Goal: Information Seeking & Learning: Learn about a topic

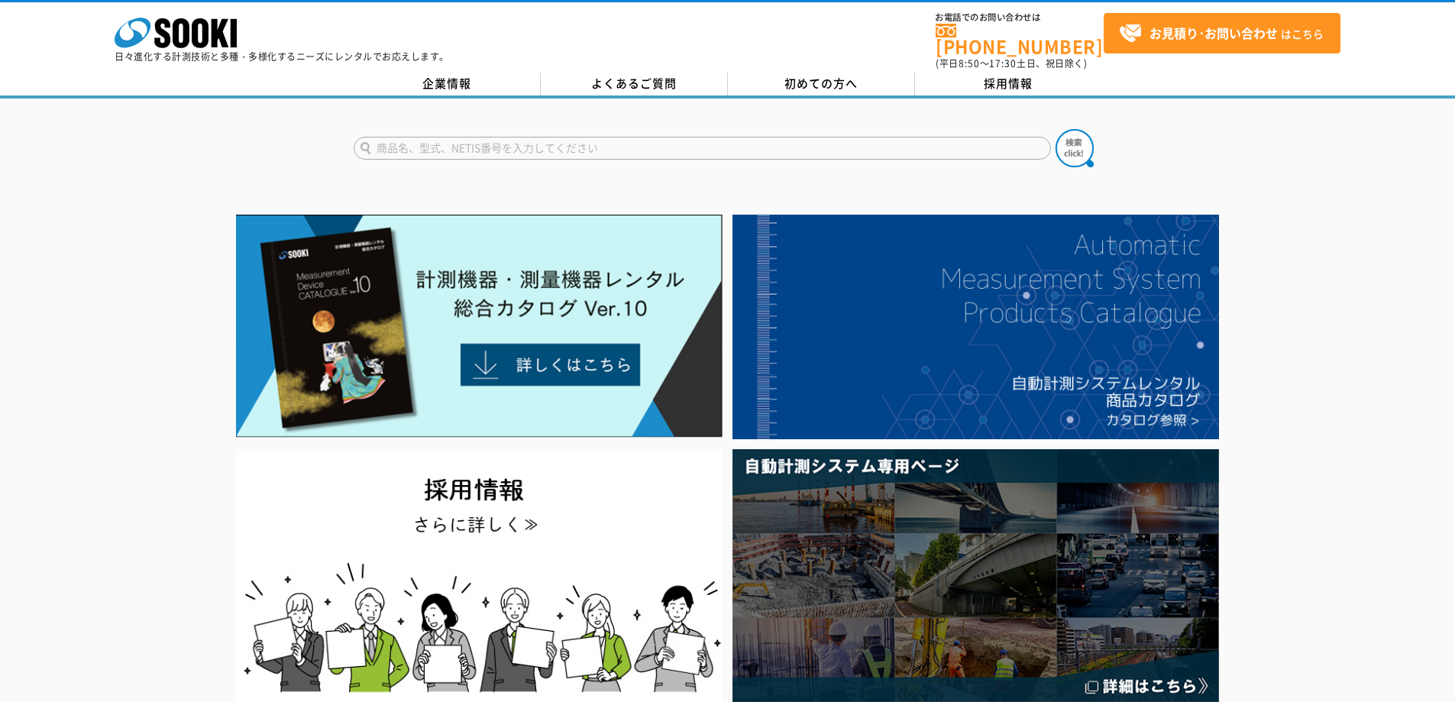
click at [468, 140] on input "text" at bounding box center [703, 148] width 698 height 23
type input "52"
click at [1056, 129] on button at bounding box center [1075, 148] width 38 height 38
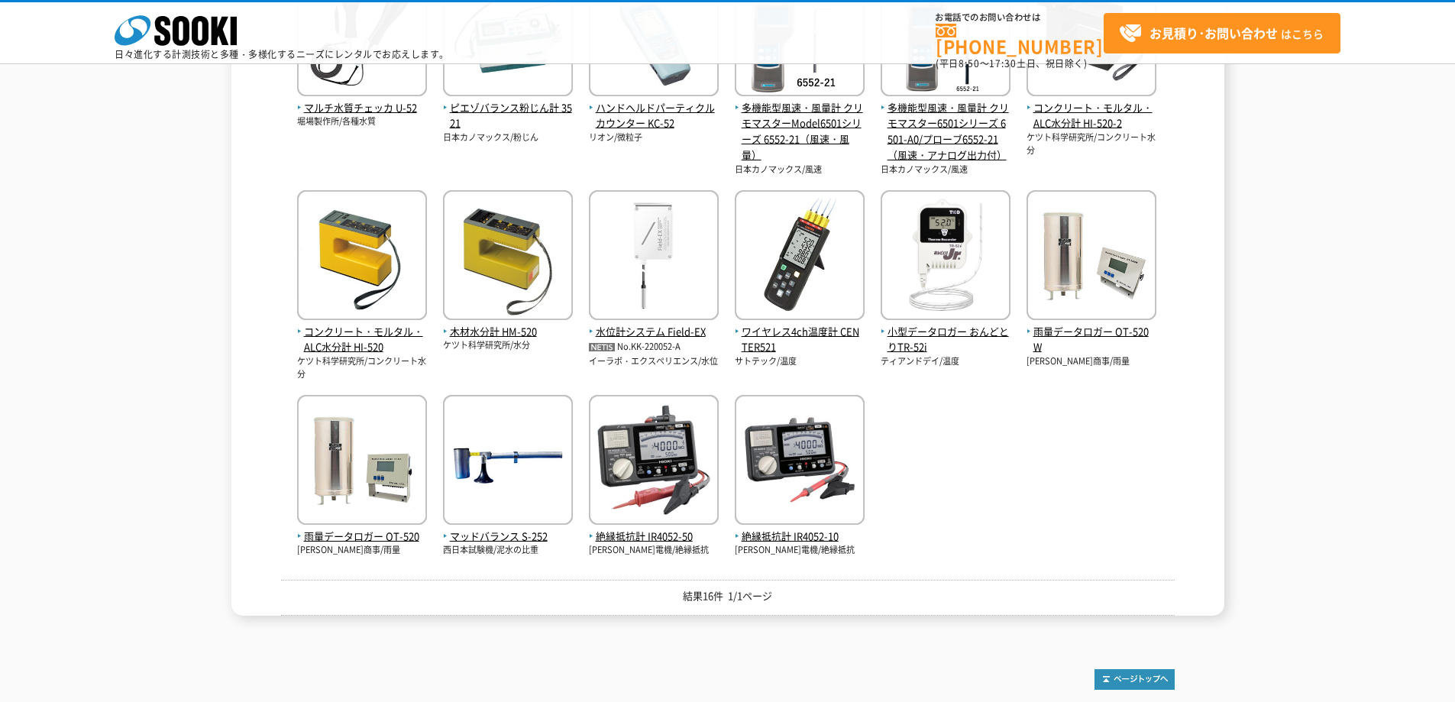
scroll to position [306, 0]
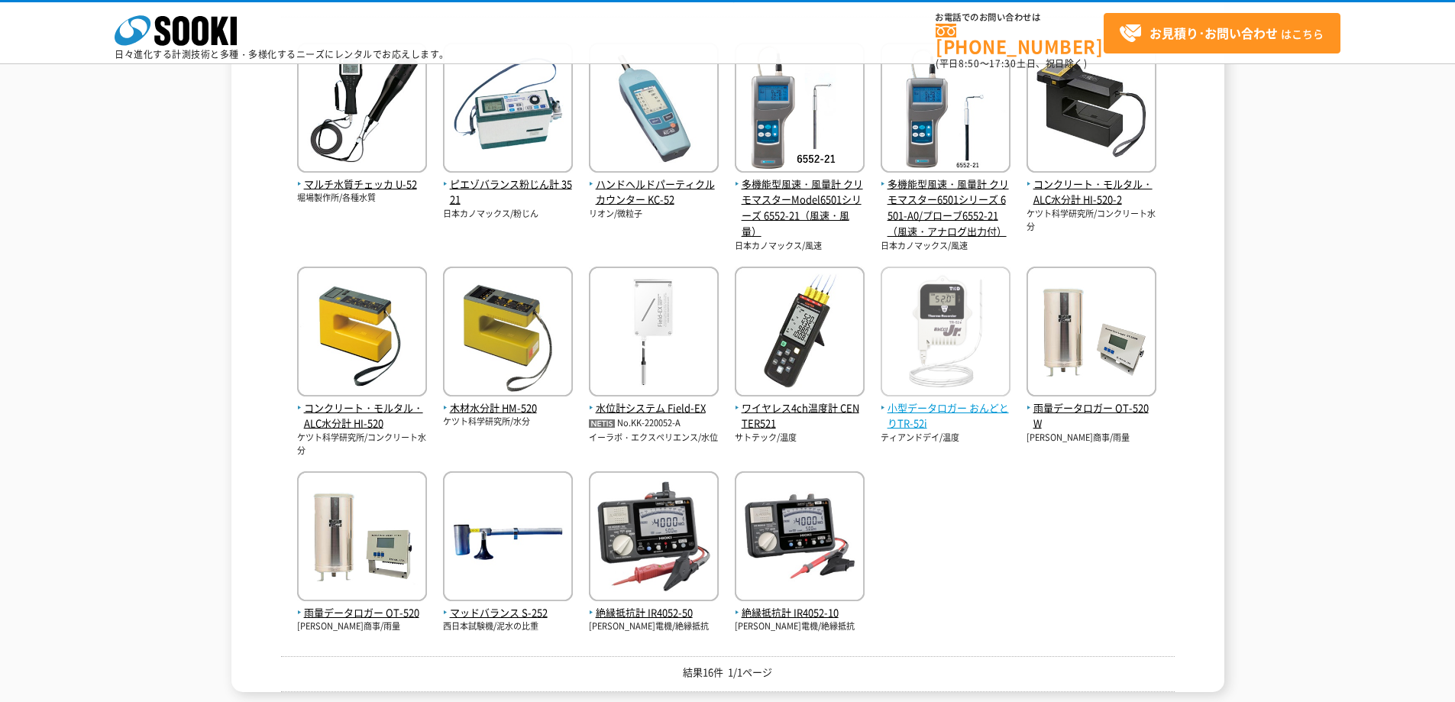
click at [951, 410] on span "小型データロガー おんどとりTR-52i" at bounding box center [946, 416] width 130 height 32
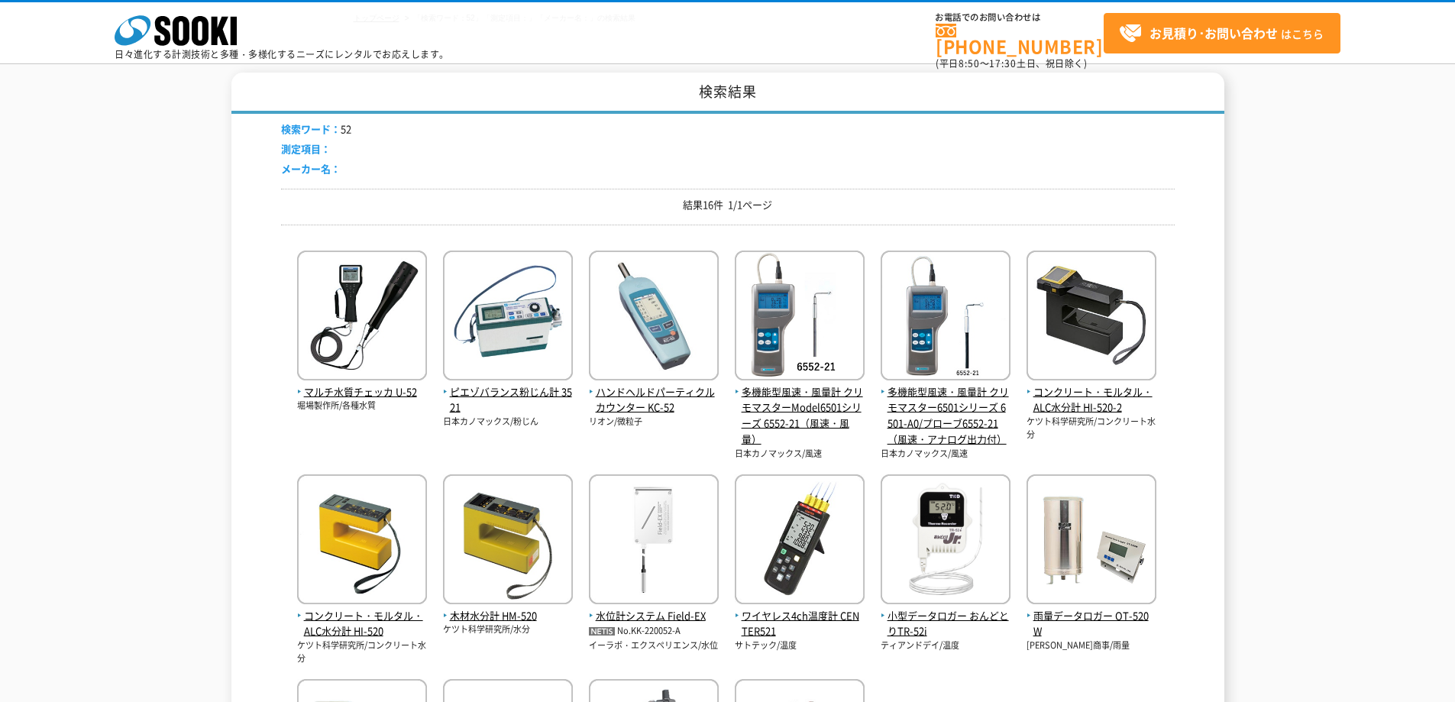
scroll to position [0, 0]
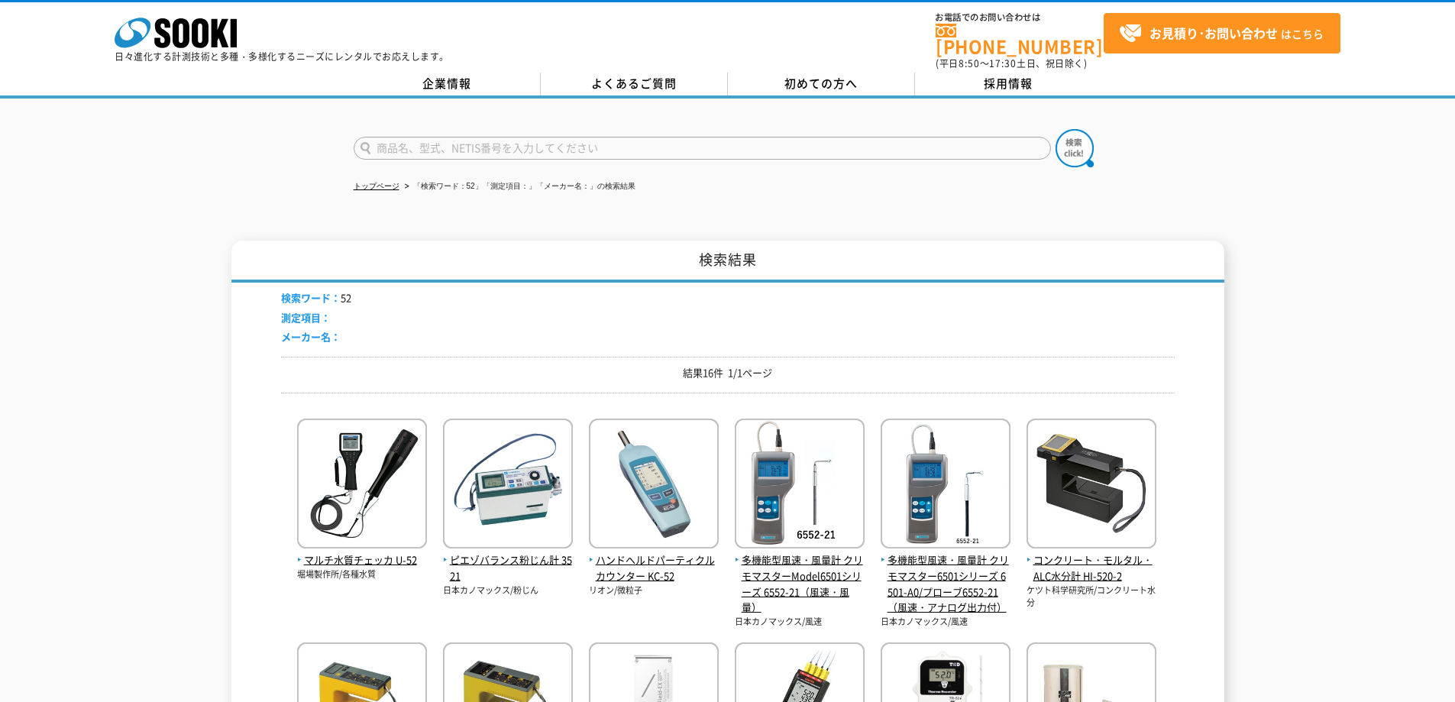
click at [394, 137] on input "text" at bounding box center [703, 148] width 698 height 23
type input "76"
click at [1056, 129] on button at bounding box center [1075, 148] width 38 height 38
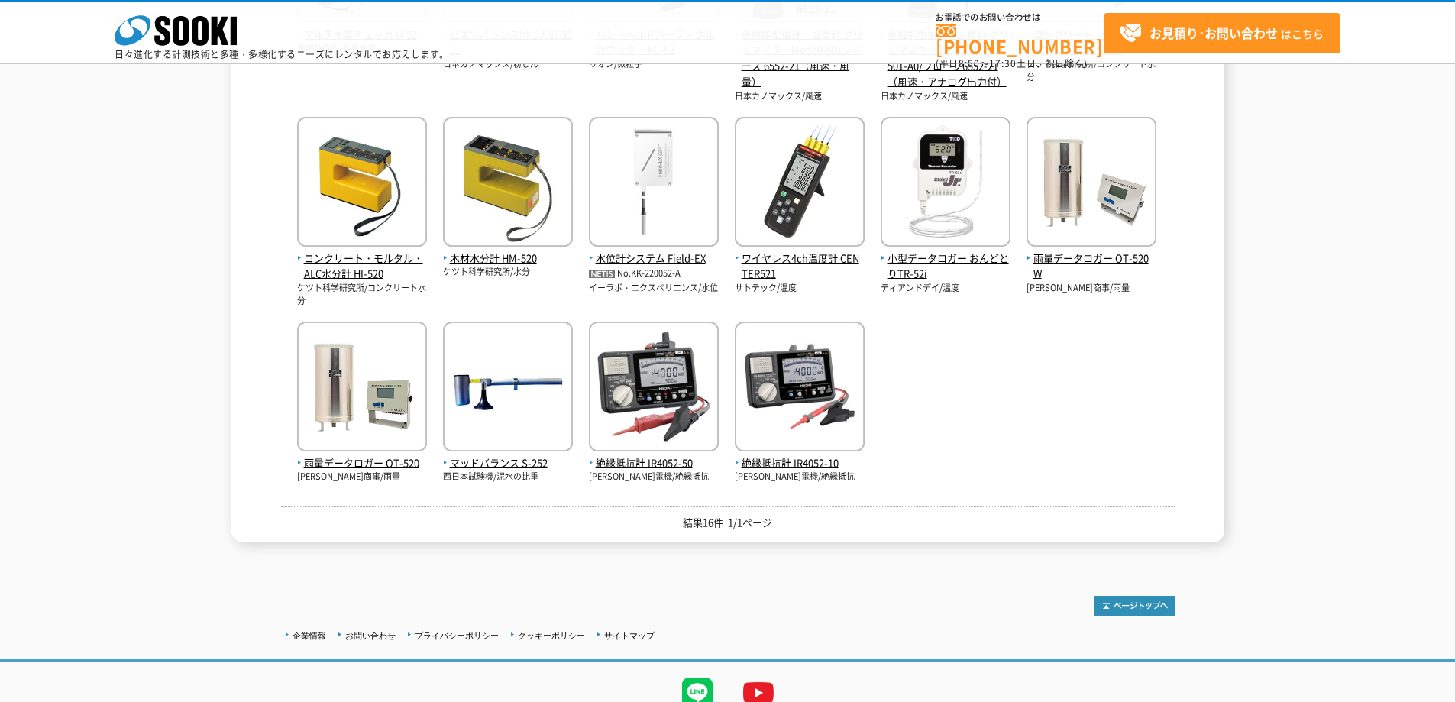
scroll to position [368, 0]
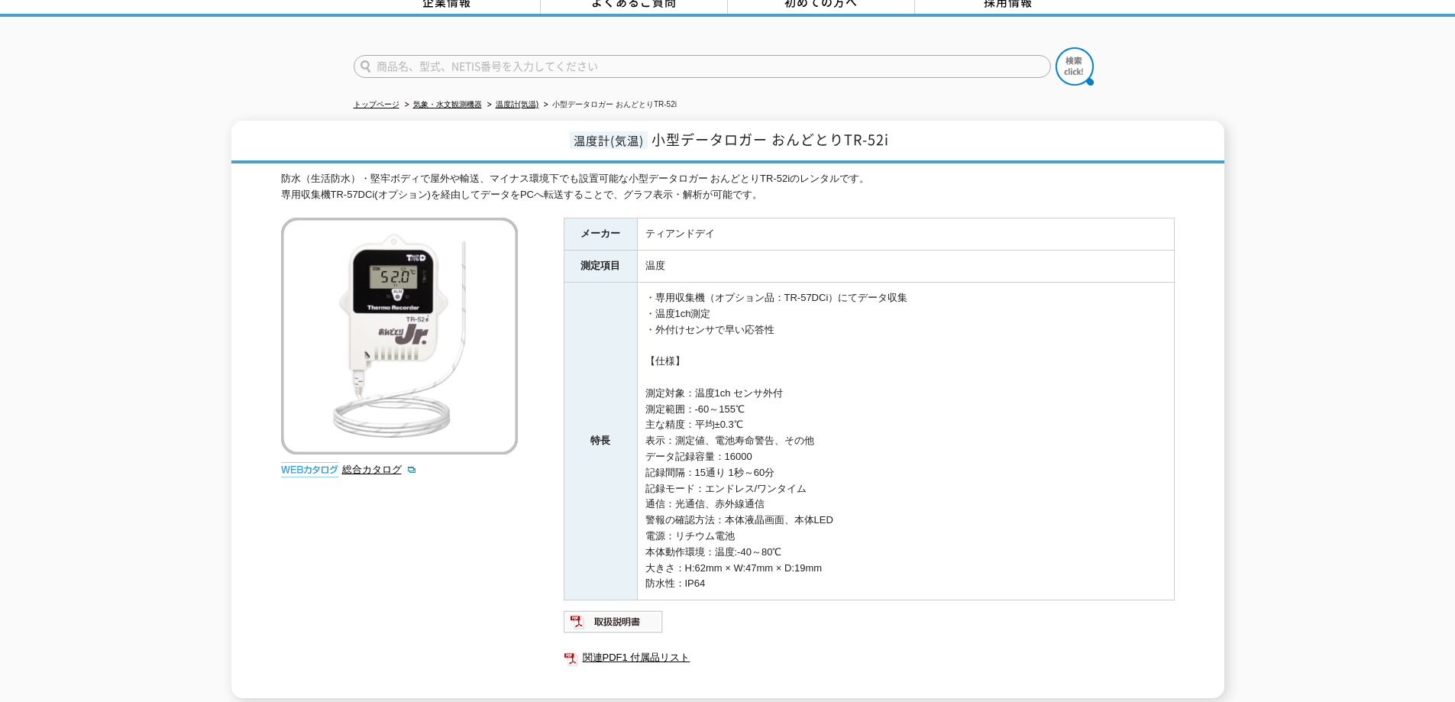
scroll to position [72, 0]
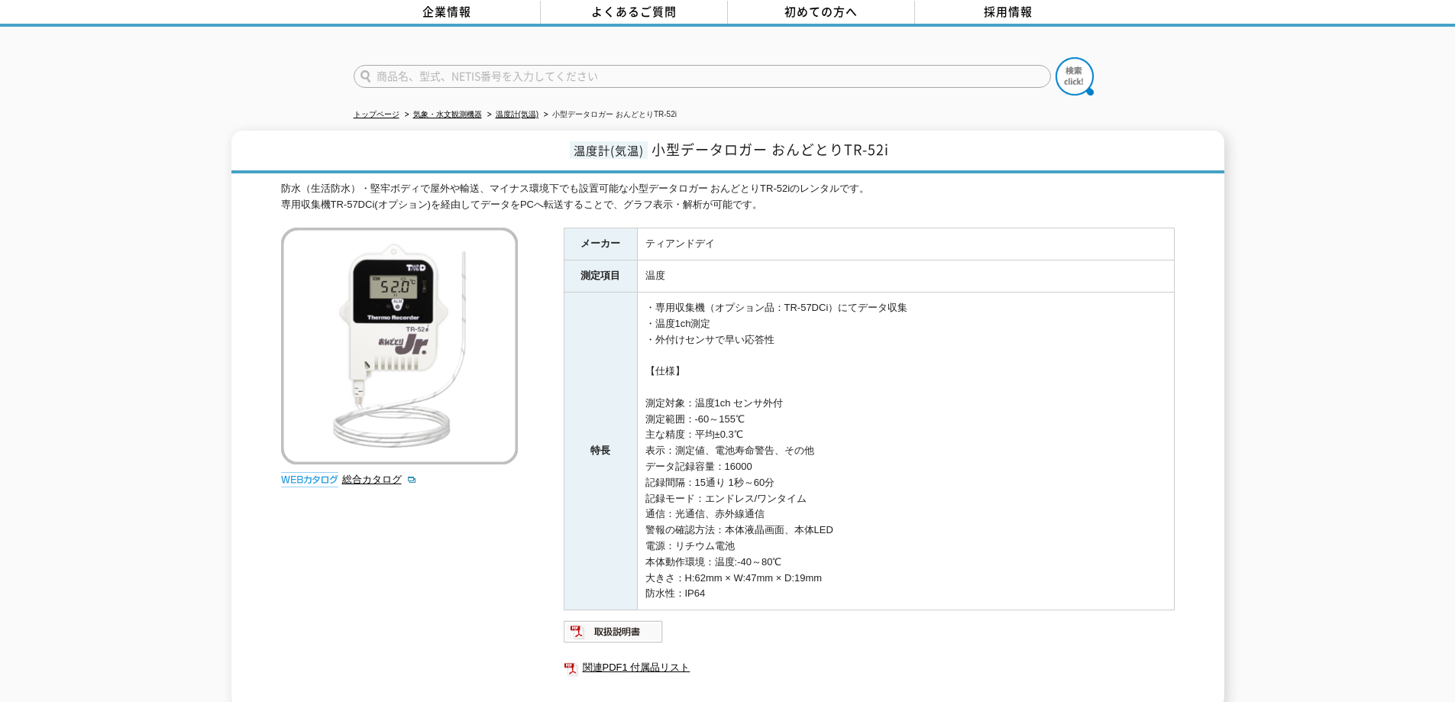
click at [435, 71] on input "text" at bounding box center [703, 76] width 698 height 23
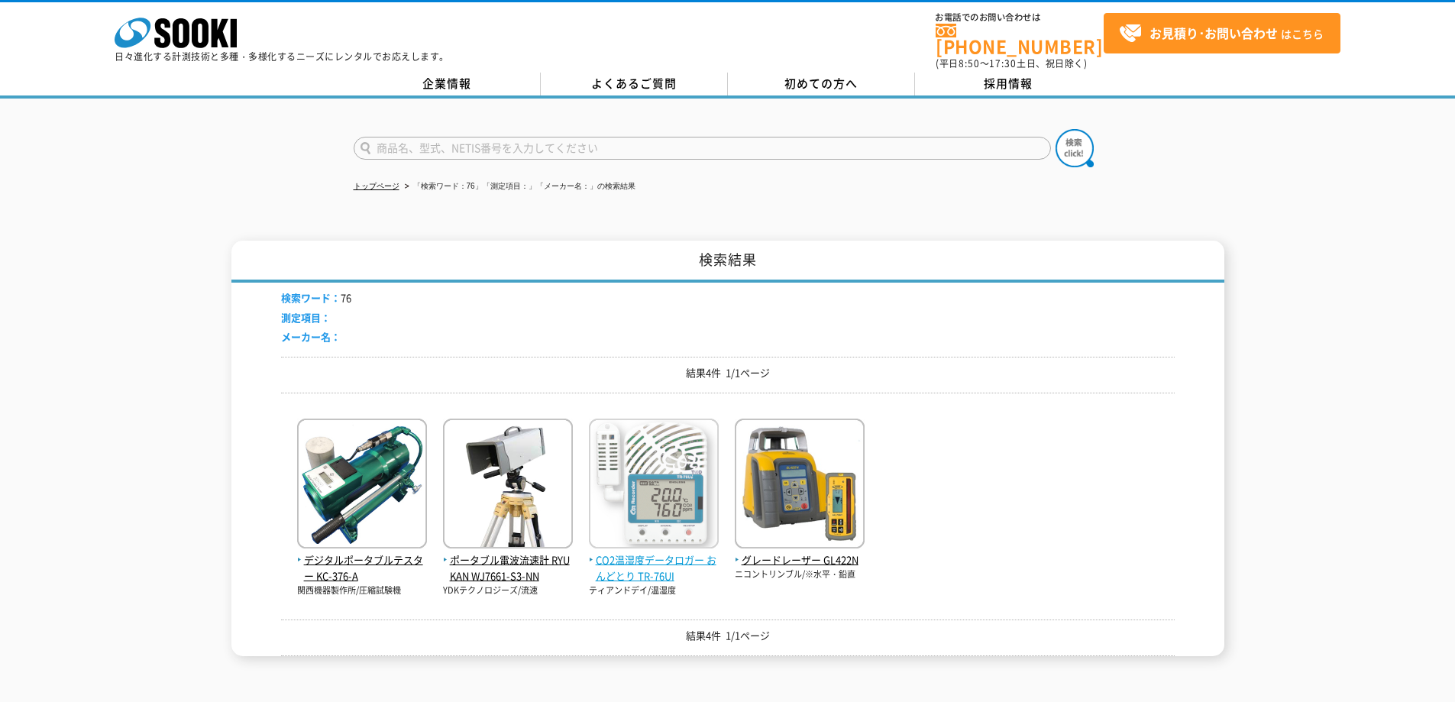
click at [649, 555] on span "CO2温湿度データロガー おんどとり TR-76UI" at bounding box center [654, 568] width 130 height 32
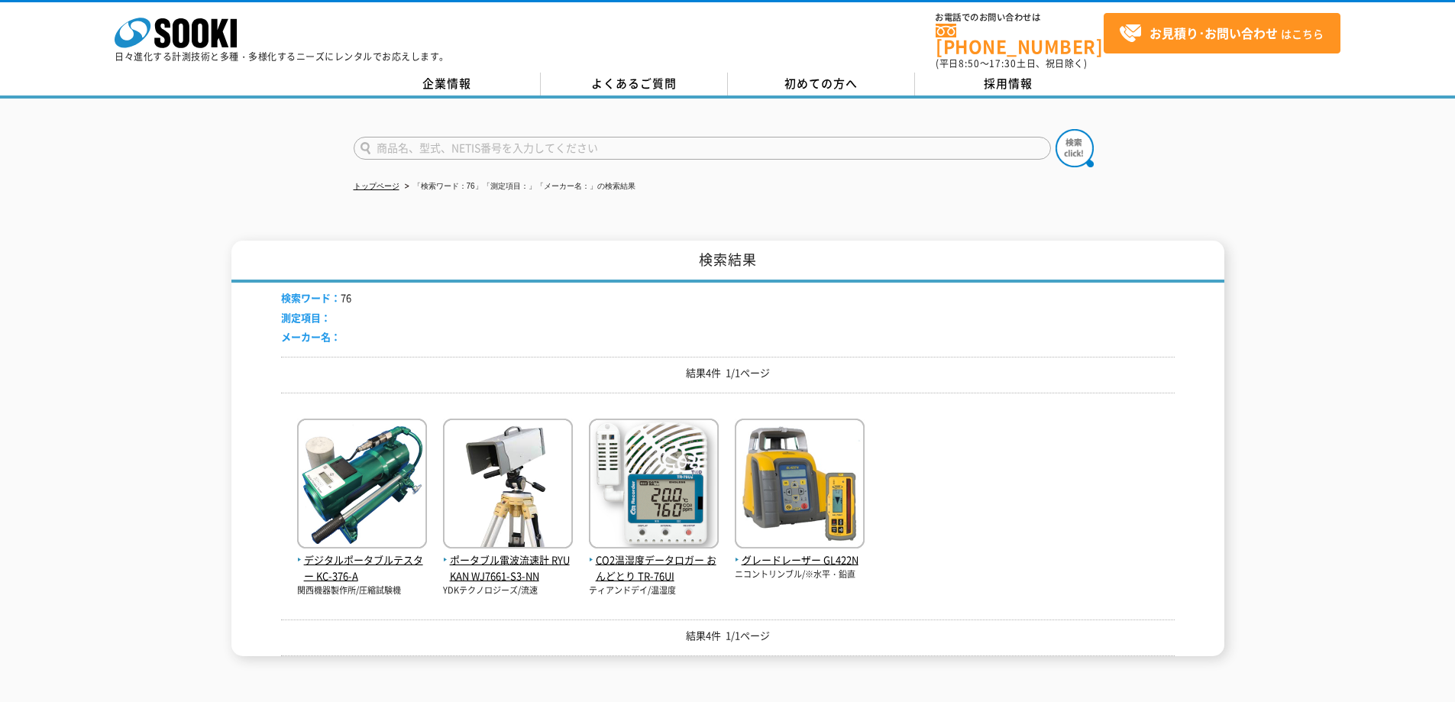
click at [401, 137] on input "text" at bounding box center [703, 148] width 698 height 23
type input "503"
click at [1056, 129] on button at bounding box center [1075, 148] width 38 height 38
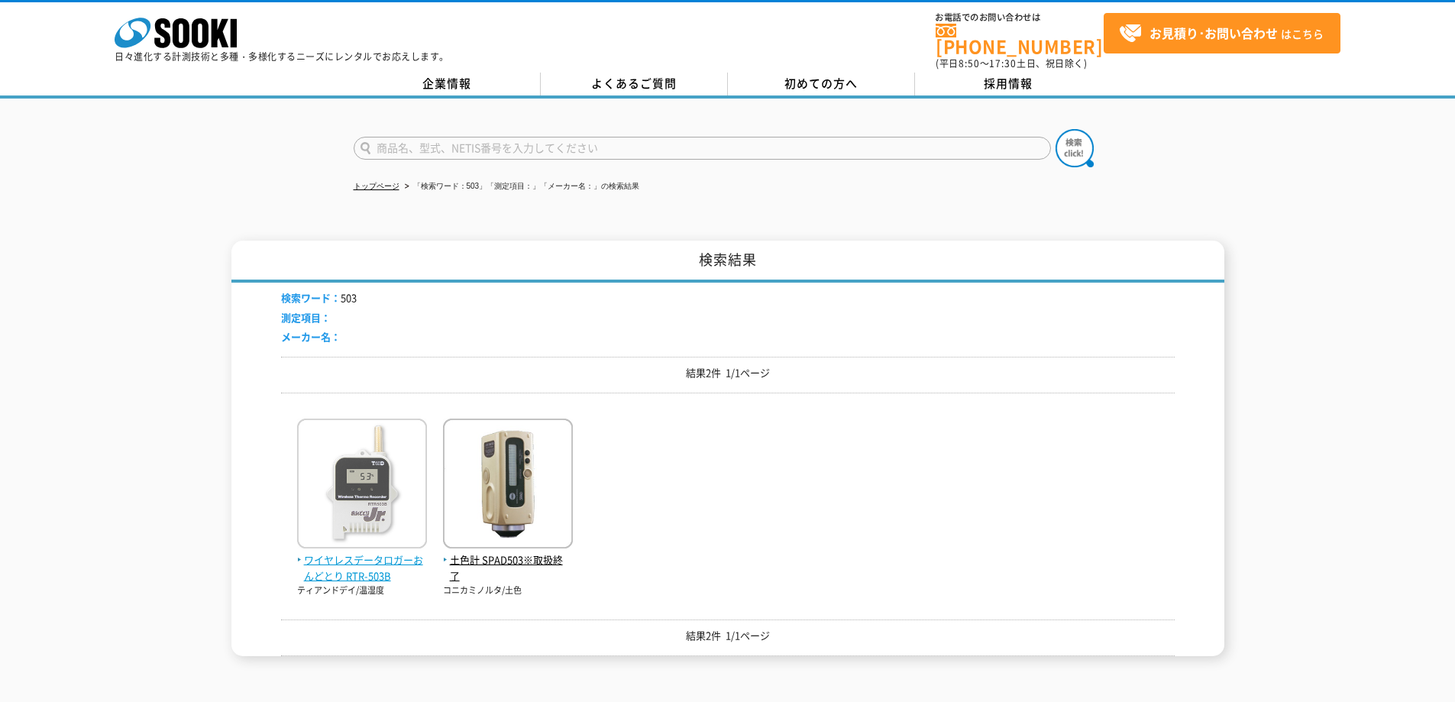
click at [361, 556] on span "ワイヤレスデータロガーおんどとり RTR-503B" at bounding box center [362, 568] width 130 height 32
